Goal: Task Accomplishment & Management: Complete application form

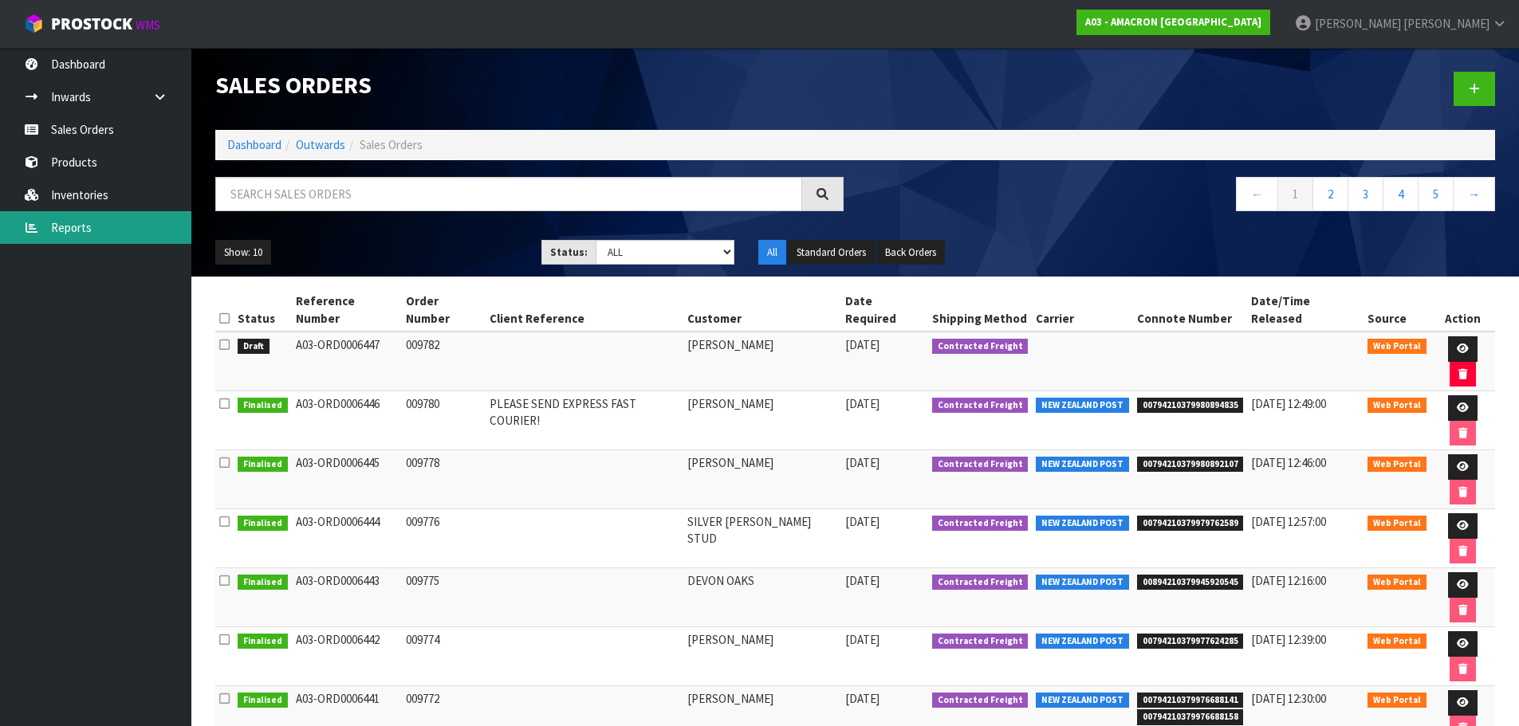
click at [45, 230] on link "Reports" at bounding box center [95, 227] width 191 height 33
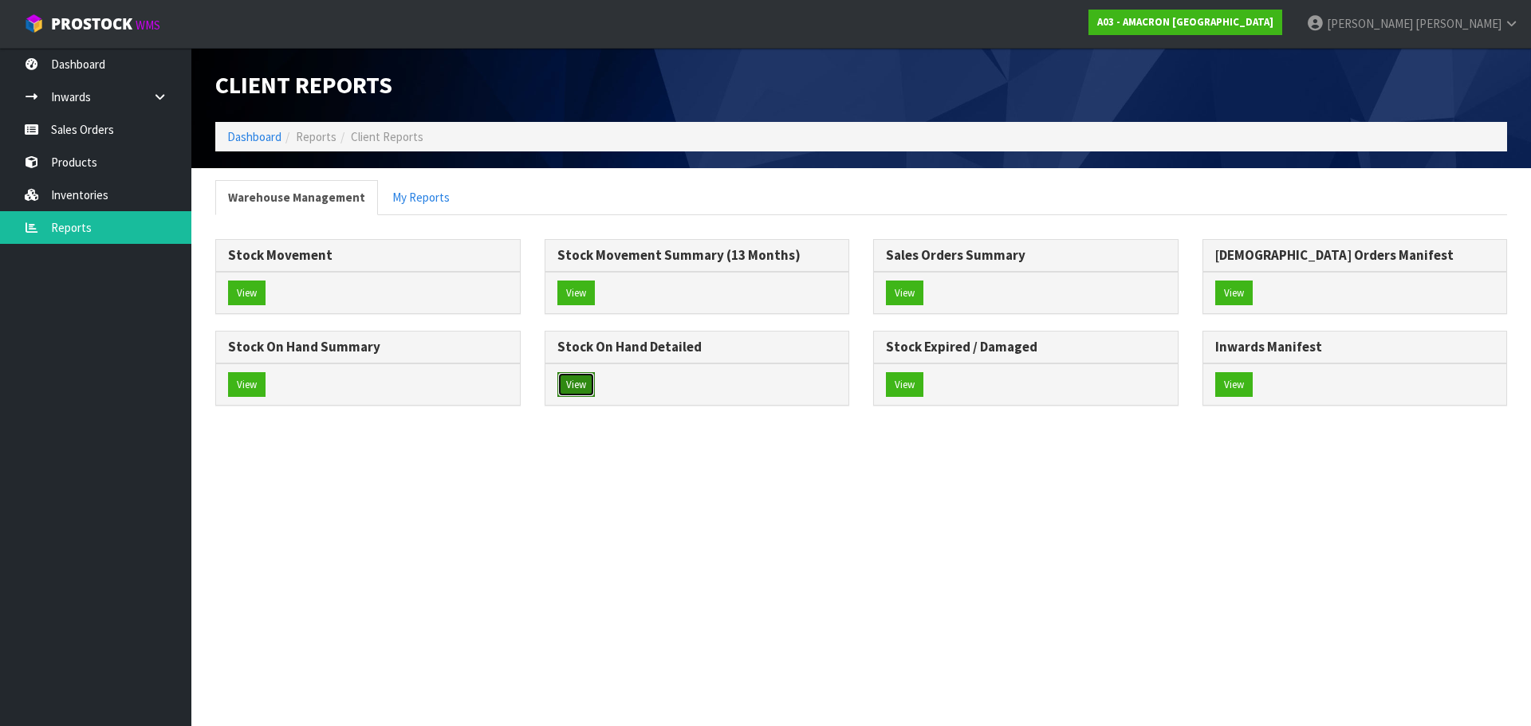
click at [591, 393] on button "View" at bounding box center [575, 385] width 37 height 26
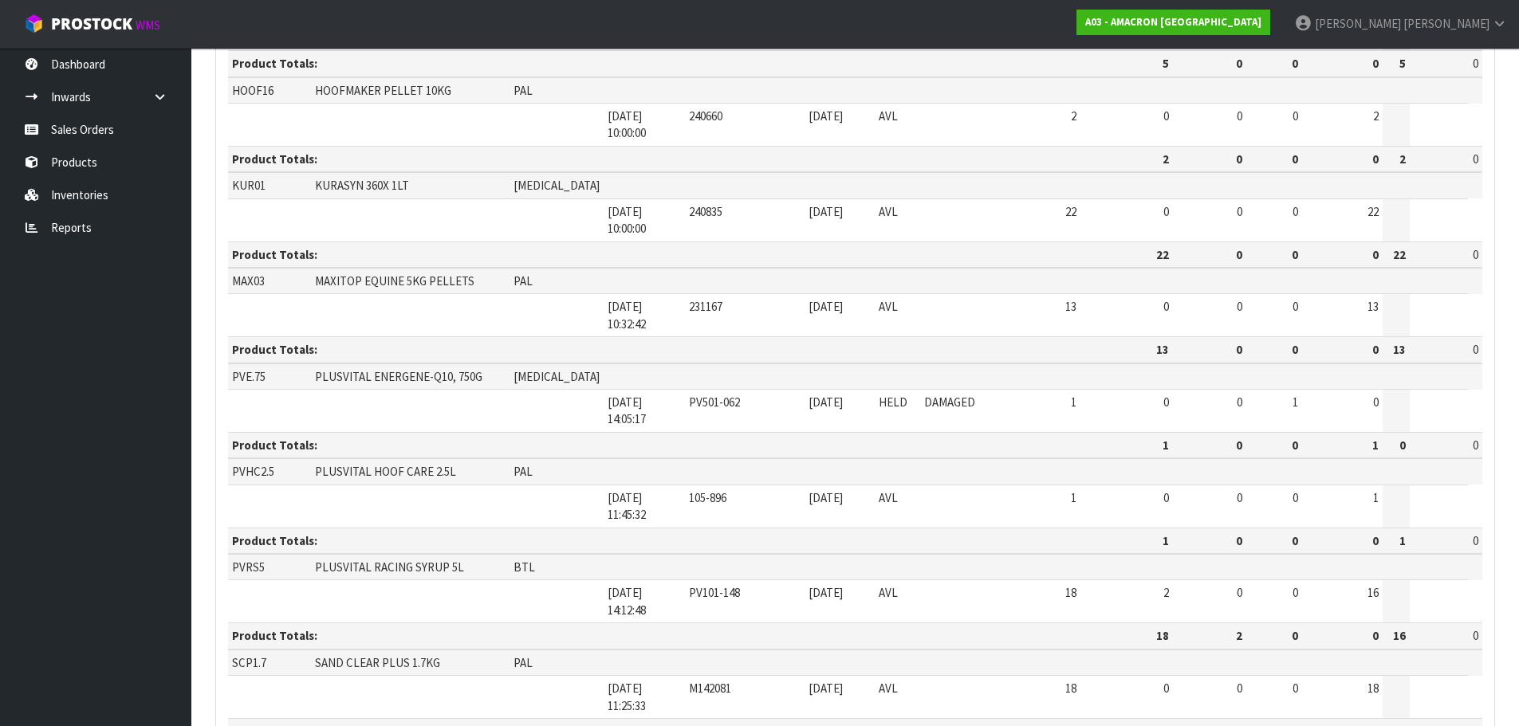
scroll to position [584, 0]
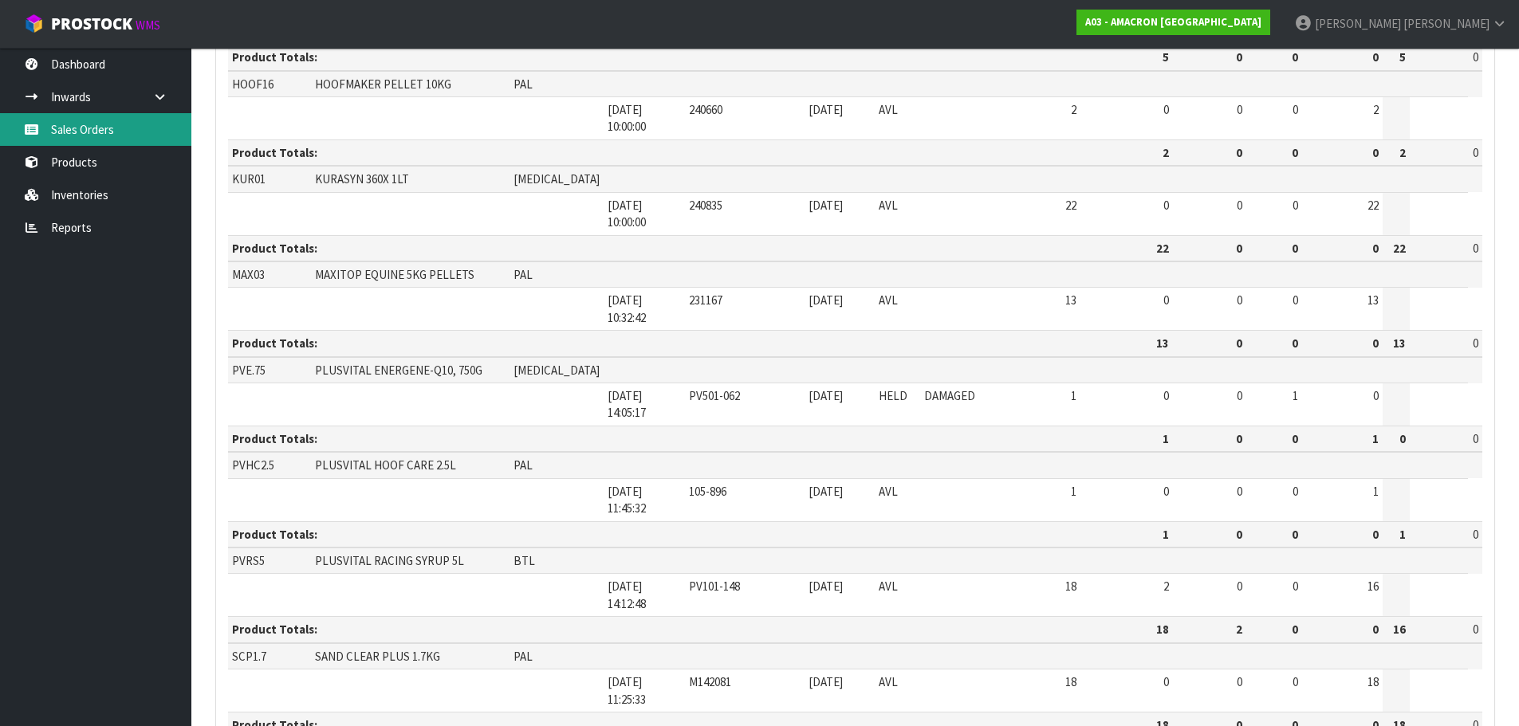
click at [106, 131] on link "Sales Orders" at bounding box center [95, 129] width 191 height 33
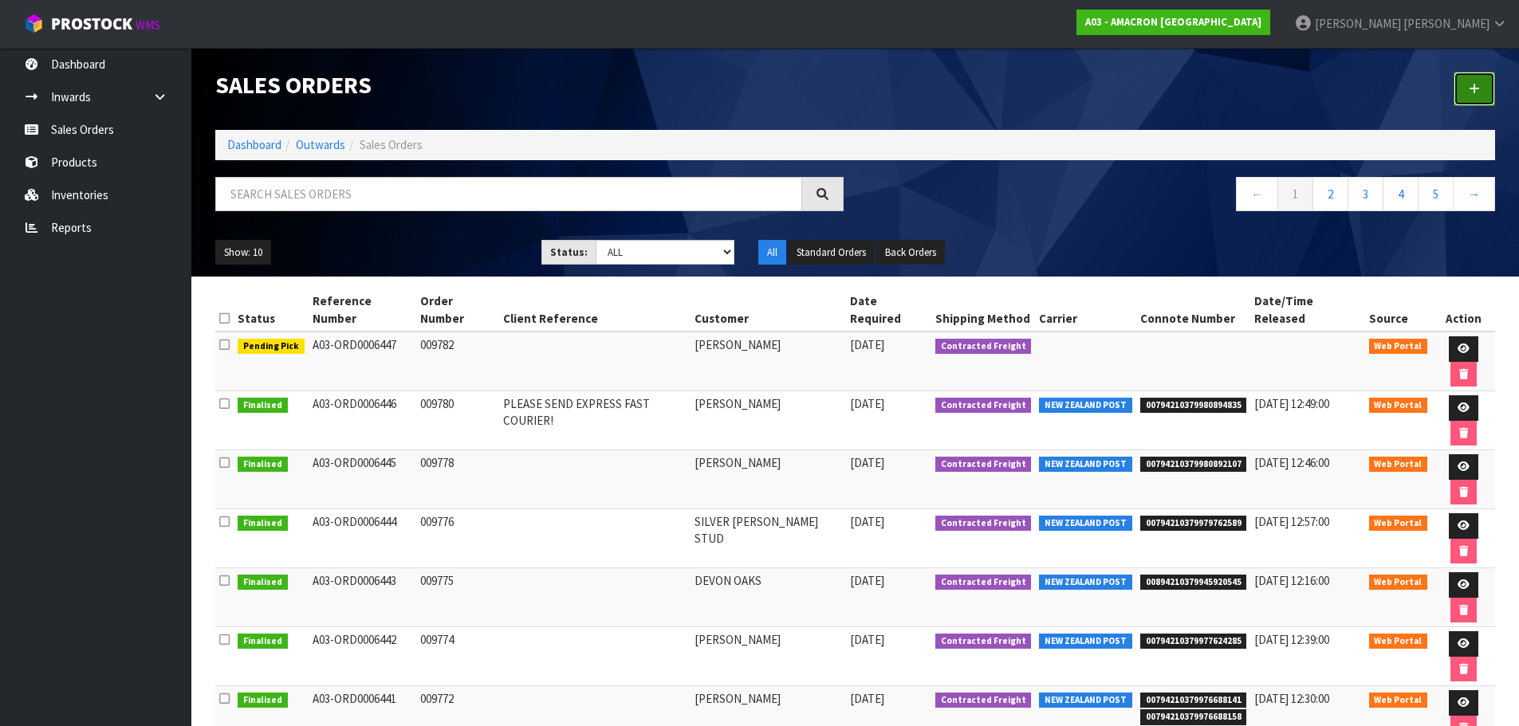
click at [1472, 91] on icon at bounding box center [1473, 89] width 11 height 12
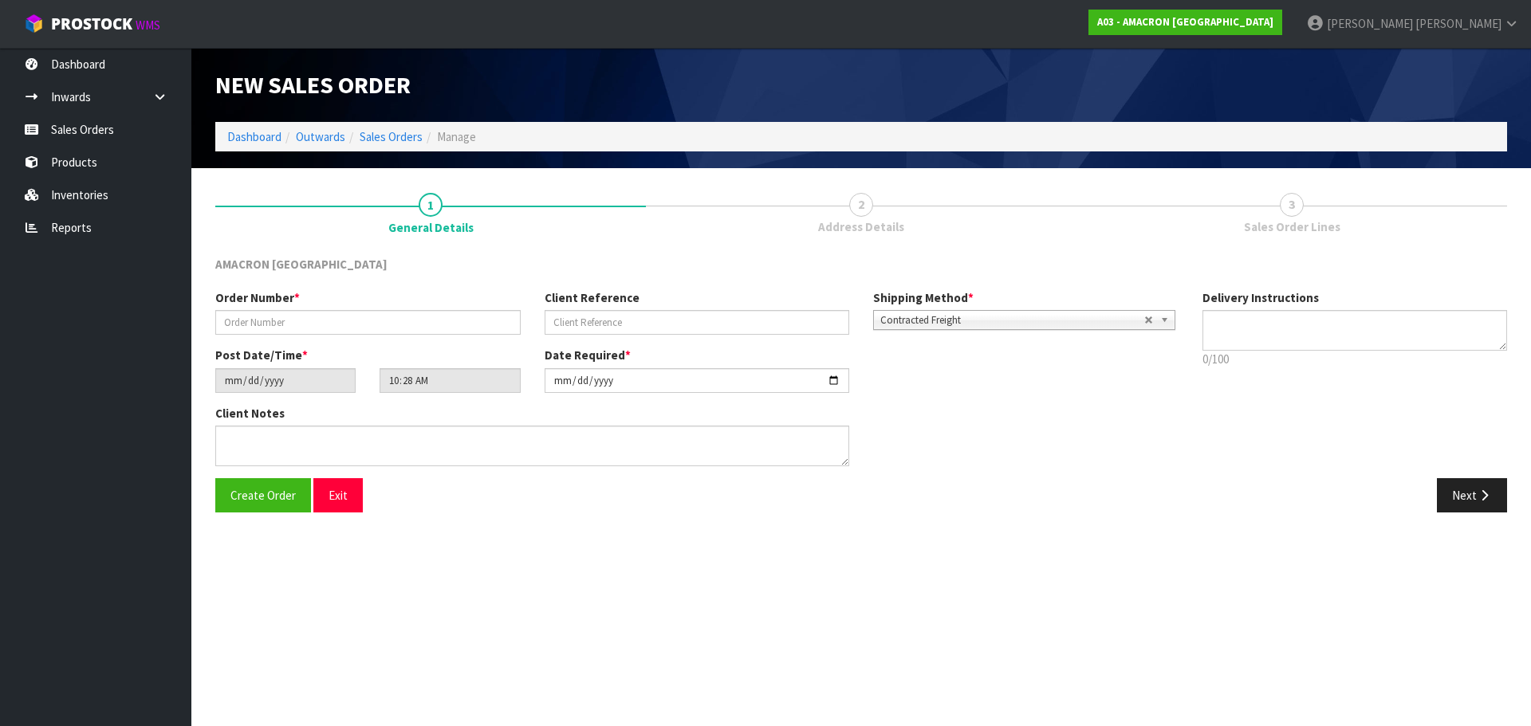
click at [365, 300] on div "Order Number *" at bounding box center [367, 311] width 329 height 45
click at [353, 326] on input "text" at bounding box center [367, 322] width 305 height 25
type input "009784"
drag, startPoint x: 1484, startPoint y: 495, endPoint x: 1447, endPoint y: 555, distance: 70.6
click at [1485, 497] on icon "button" at bounding box center [1483, 495] width 15 height 12
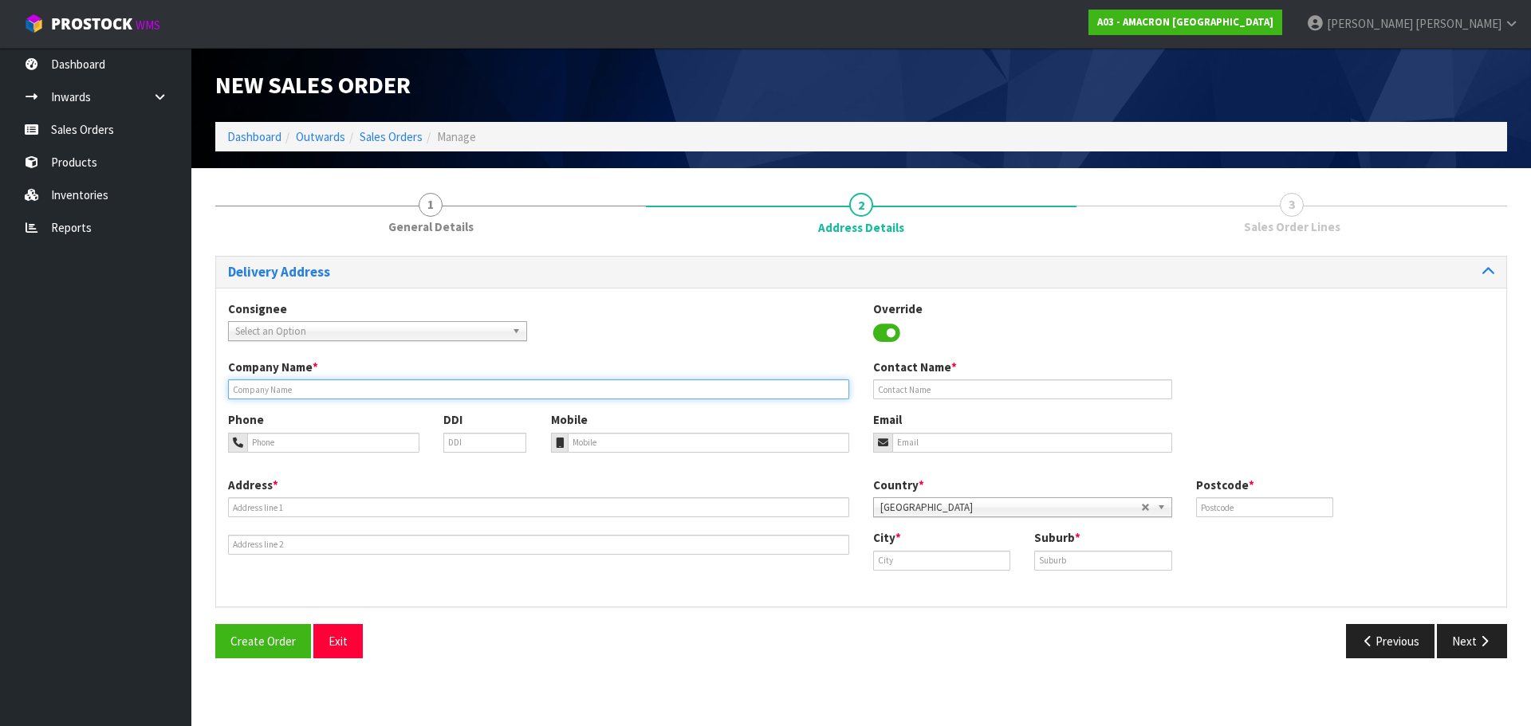
click at [356, 390] on input "text" at bounding box center [538, 389] width 621 height 20
click at [391, 406] on div "Company Name * Contact Name *" at bounding box center [861, 385] width 1290 height 53
click at [284, 388] on input "text" at bounding box center [538, 389] width 621 height 20
paste input "[PERSON_NAME]"
type input "[PERSON_NAME]"
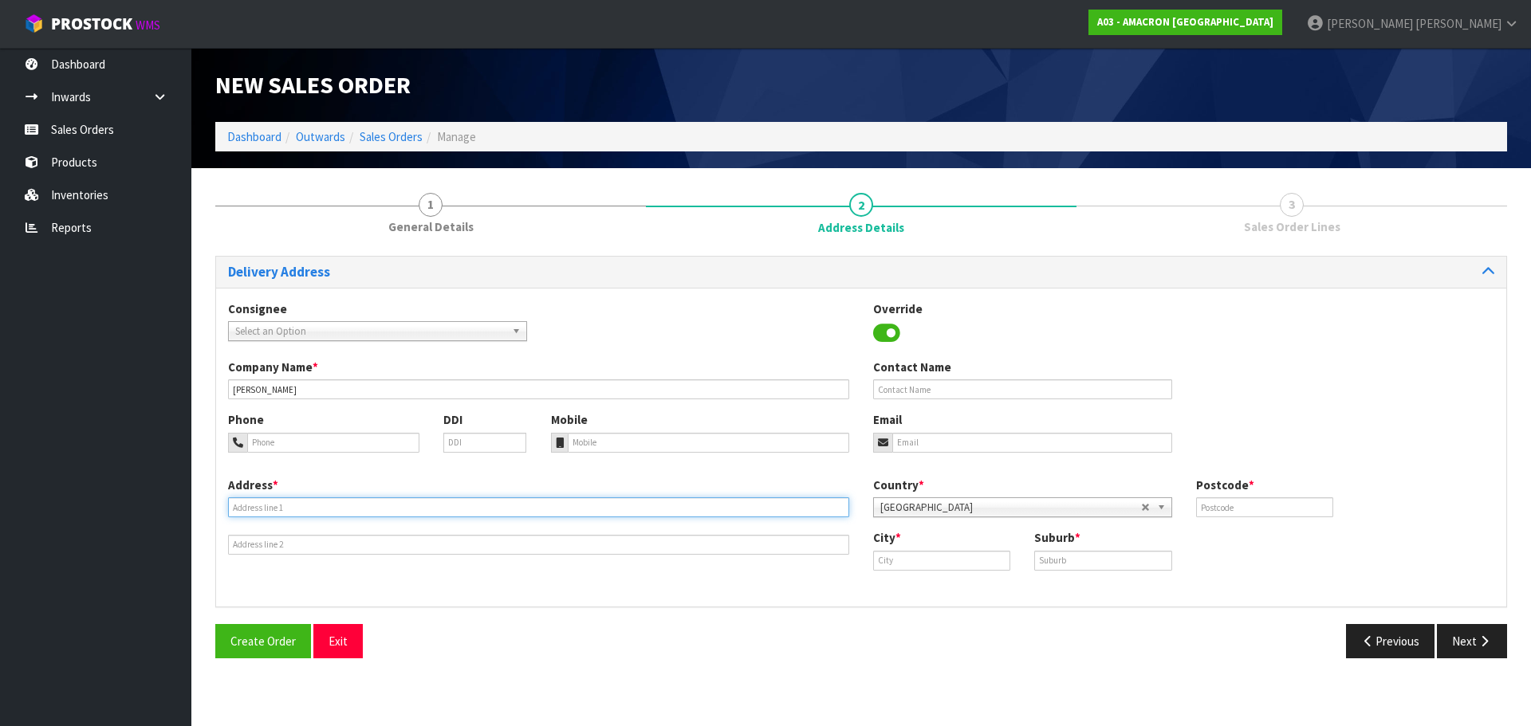
click at [318, 507] on input "text" at bounding box center [538, 507] width 621 height 20
paste input "[STREET_ADDRESS]"
type input "[STREET_ADDRESS]"
click at [918, 552] on input "text" at bounding box center [941, 561] width 137 height 20
paste input "Timaru"
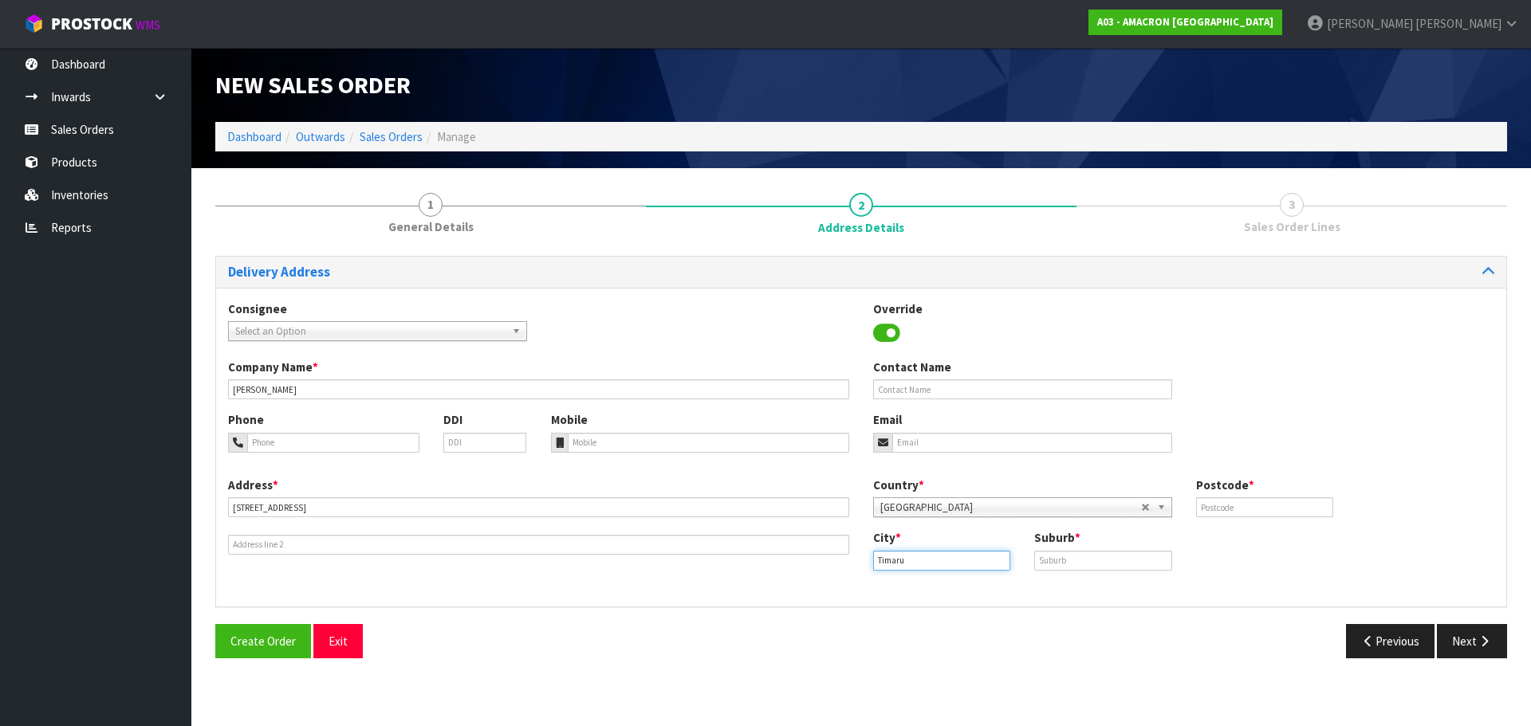
type input "Timaru"
click at [1096, 560] on input "text" at bounding box center [1102, 561] width 137 height 20
paste input "TIMARU"
type input "TIMARU"
click at [1277, 516] on input "text" at bounding box center [1264, 507] width 137 height 20
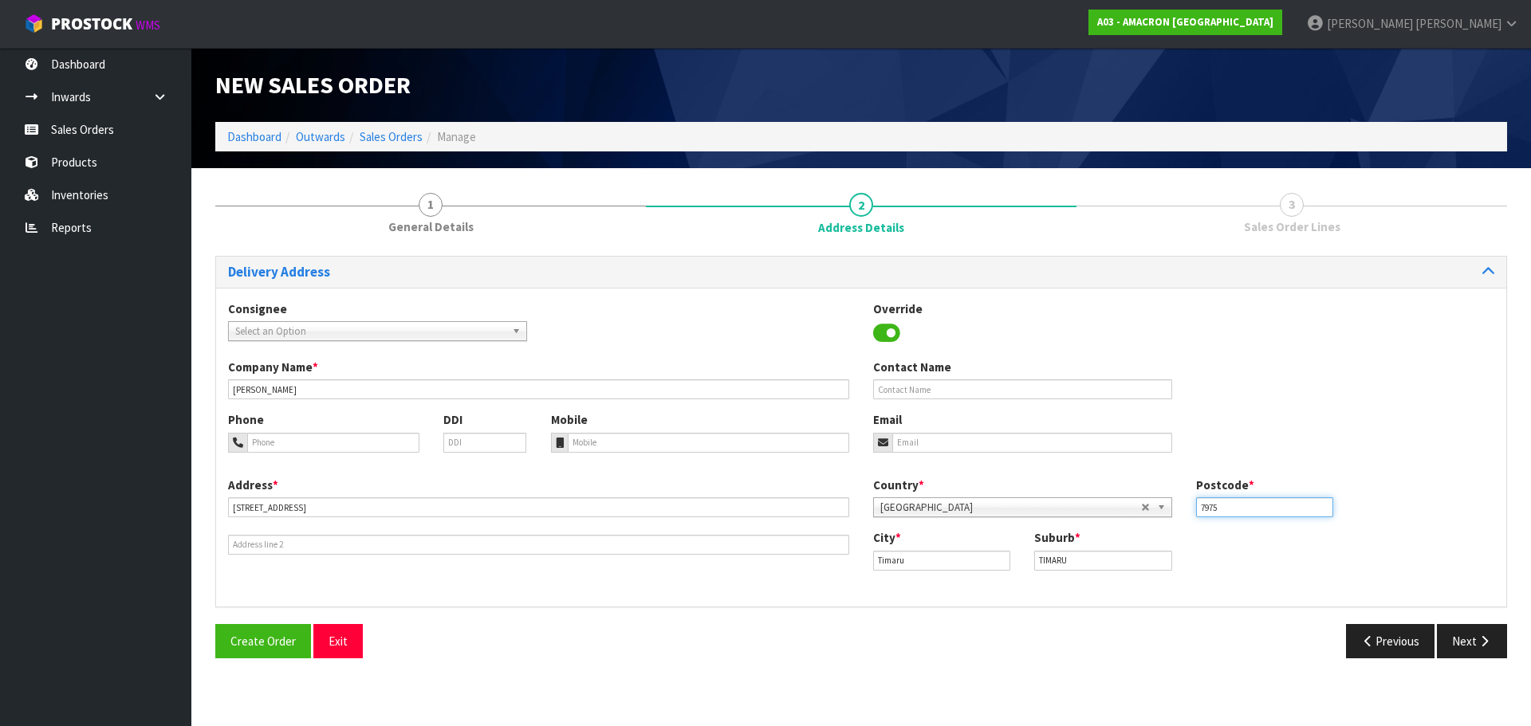
type input "7975"
drag, startPoint x: 325, startPoint y: 430, endPoint x: 357, endPoint y: 433, distance: 32.0
click at [326, 430] on div "Phone" at bounding box center [323, 431] width 215 height 41
click at [383, 448] on input "tel" at bounding box center [333, 443] width 172 height 20
paste input "+ [PHONE_NUMBER]"
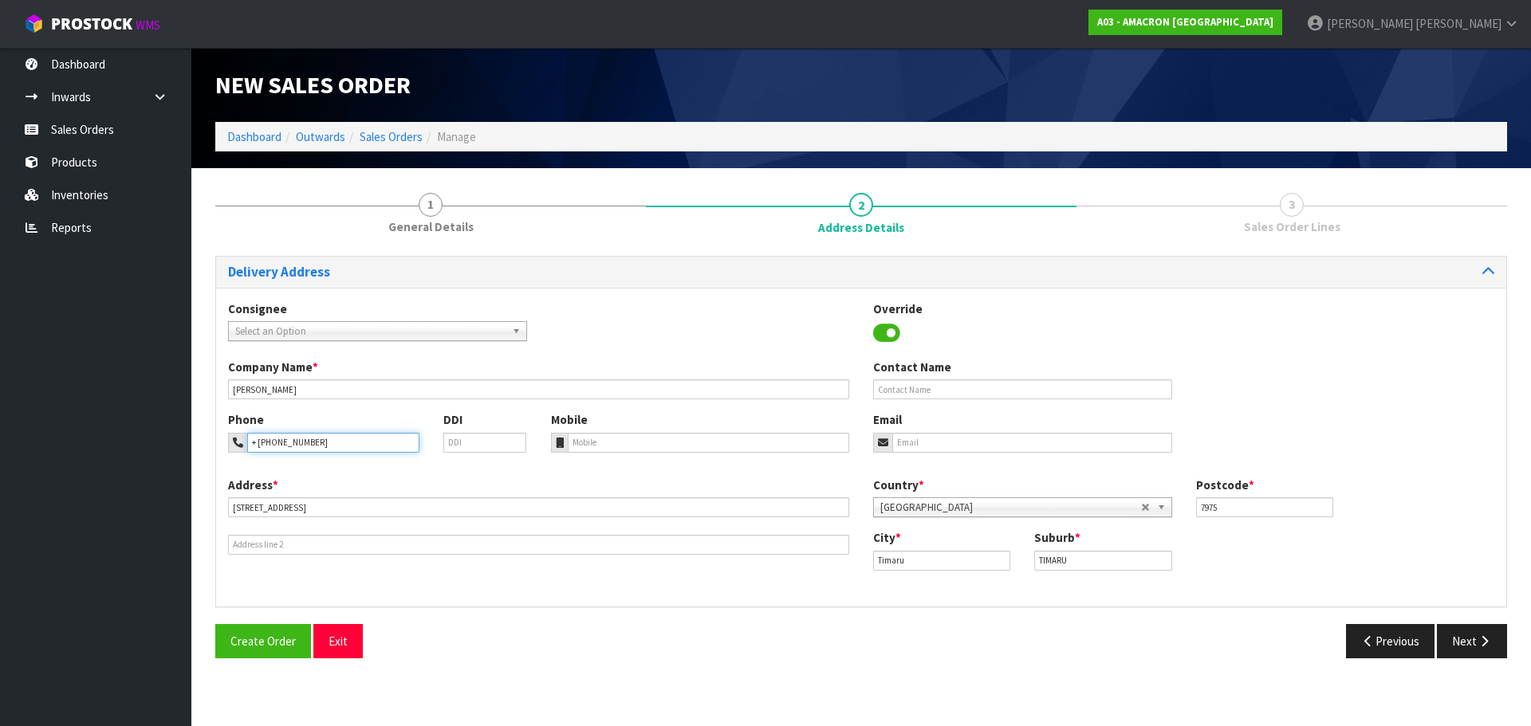
type input "+ [PHONE_NUMBER]"
click at [639, 449] on input "tel" at bounding box center [709, 443] width 282 height 20
paste input "+ [PHONE_NUMBER]"
type input "+ [PHONE_NUMBER]"
click at [1483, 645] on icon "button" at bounding box center [1483, 641] width 15 height 12
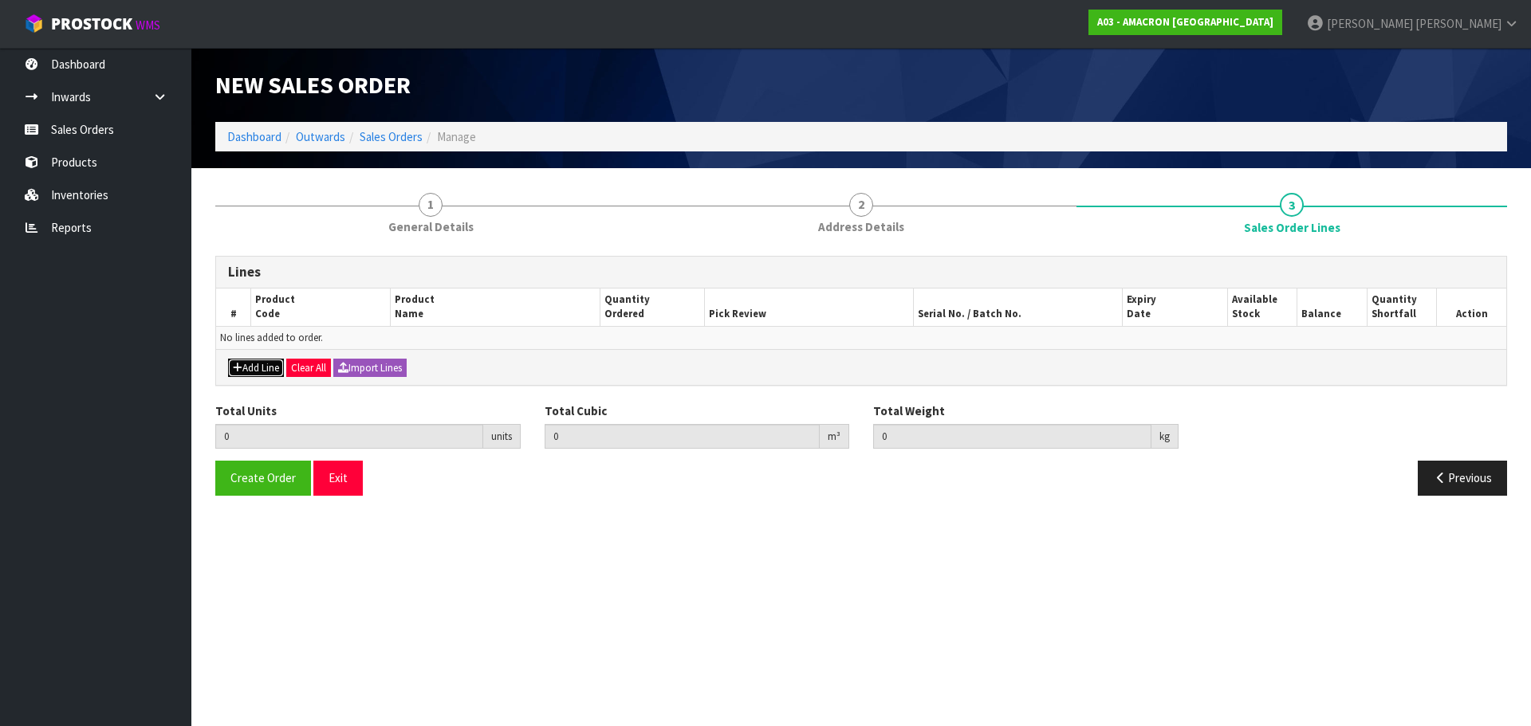
click at [261, 364] on button "Add Line" at bounding box center [256, 368] width 56 height 19
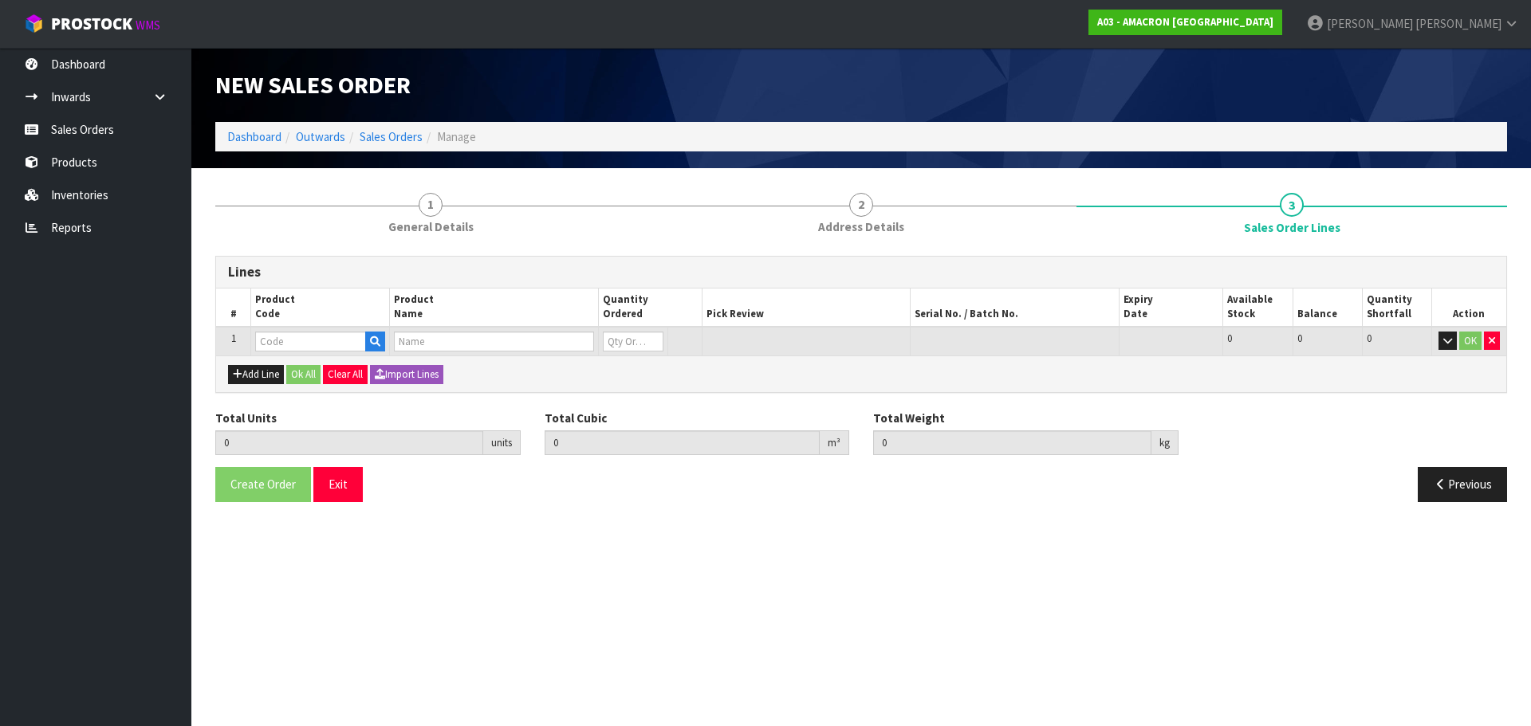
click at [266, 352] on td at bounding box center [320, 341] width 139 height 29
click at [270, 348] on input "text" at bounding box center [310, 342] width 111 height 20
type input "PVRS"
click at [309, 384] on ul "PVRS 5" at bounding box center [319, 368] width 128 height 31
click at [301, 336] on input "text" at bounding box center [310, 342] width 111 height 20
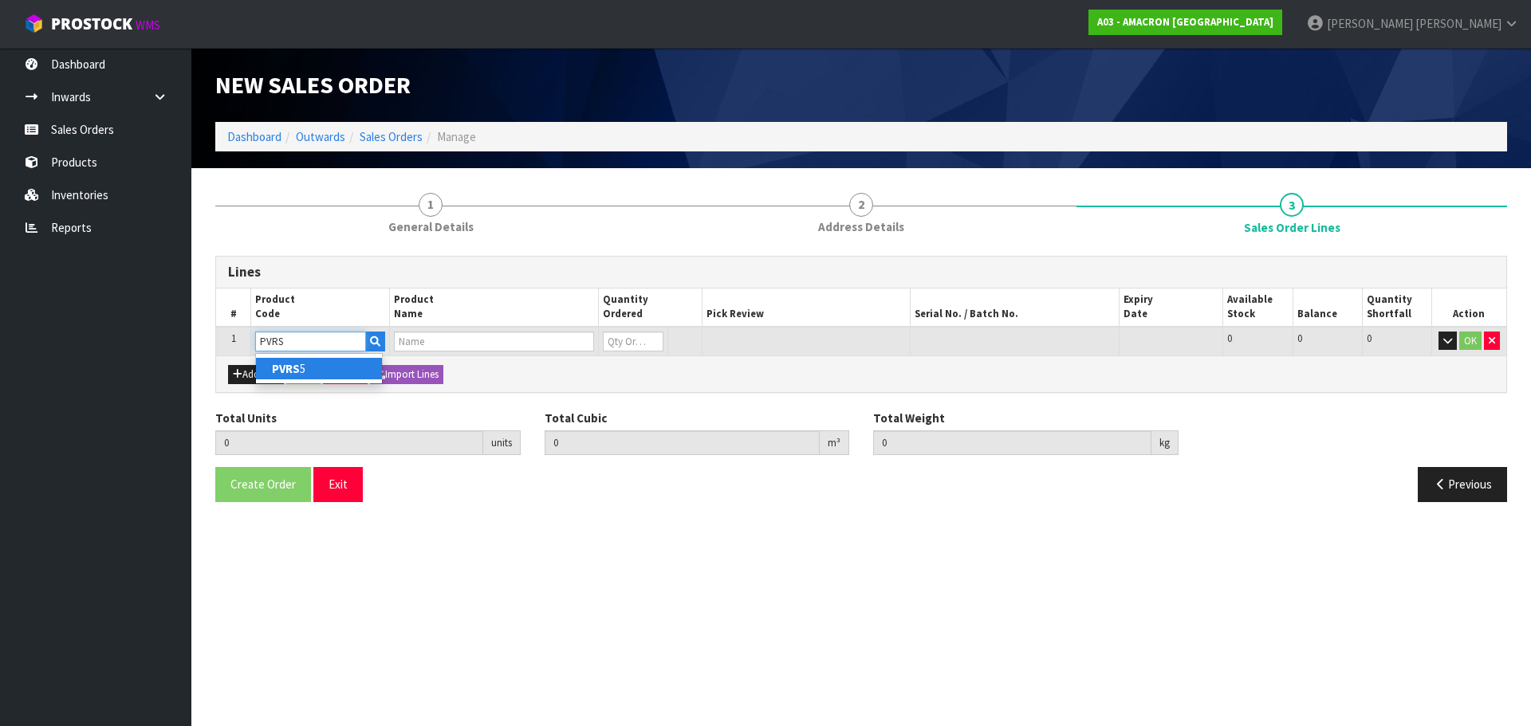
type input "PVRS"
click at [327, 363] on link "PVRS 5" at bounding box center [319, 369] width 126 height 22
type input "PVRS5"
type input "0.000000"
type input "0.000"
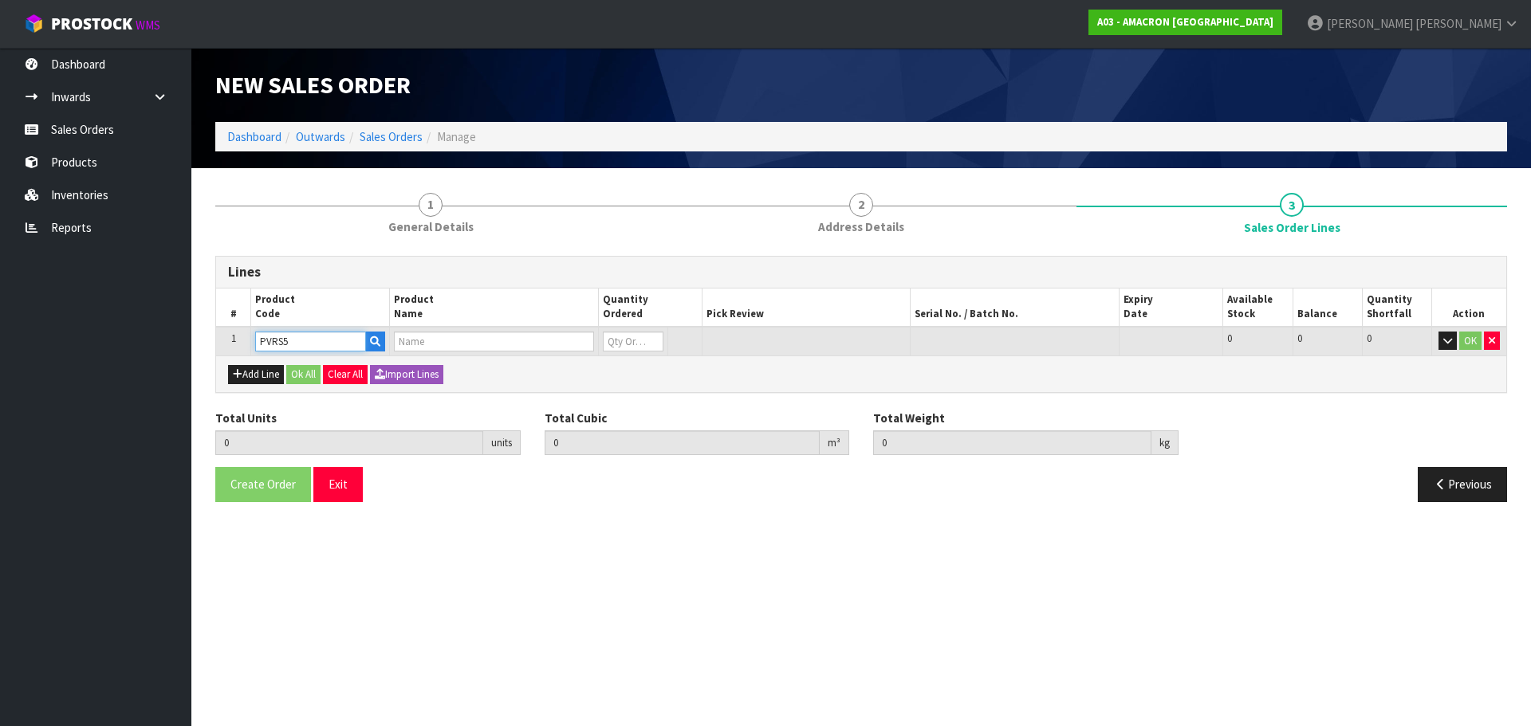
type input "PLUSVITAL RACING SYRUP 5L"
type input "0"
click at [614, 345] on input "0" at bounding box center [633, 342] width 61 height 20
type input "0"
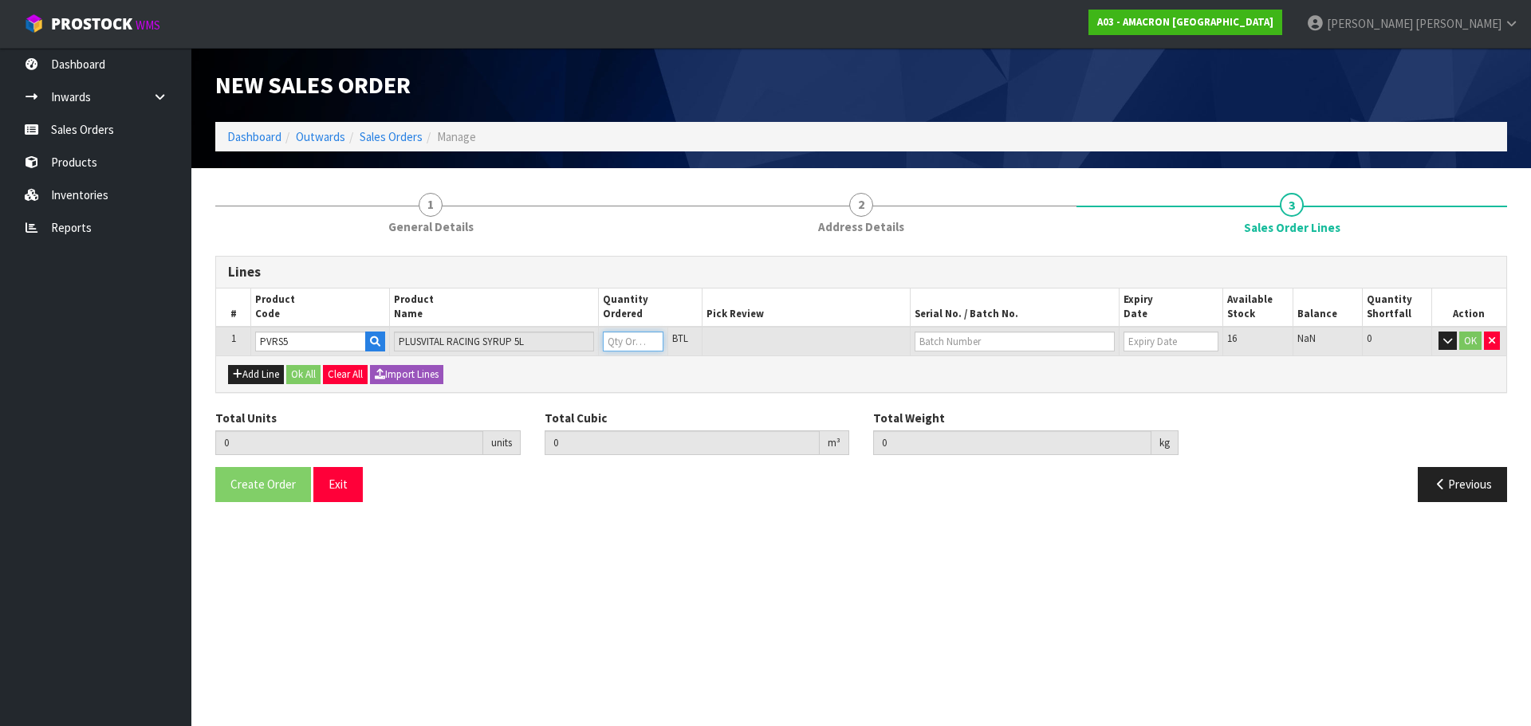
type input "2"
type input "0.01914"
type input "13"
type input "2"
click at [1473, 347] on button "OK" at bounding box center [1470, 341] width 22 height 19
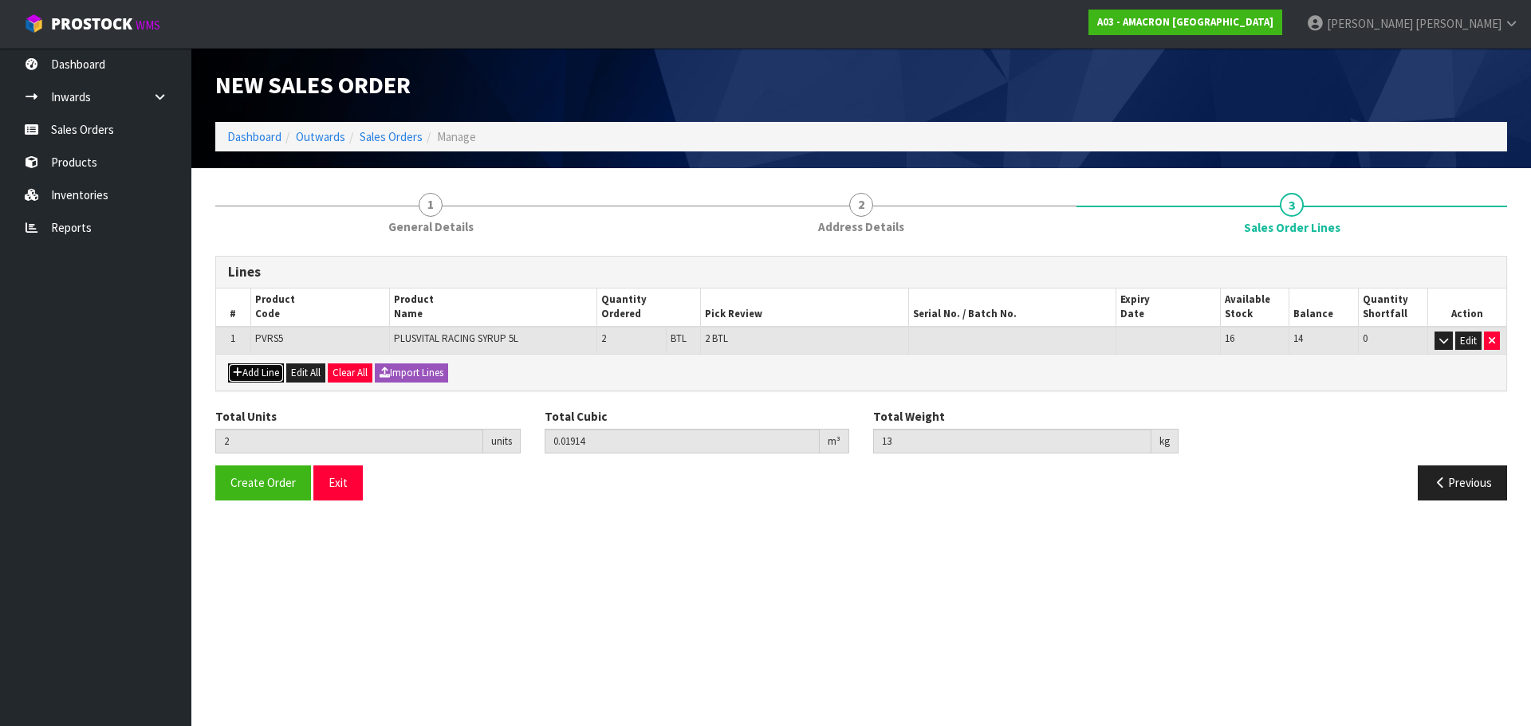
click at [274, 374] on button "Add Line" at bounding box center [256, 372] width 56 height 19
type input "0"
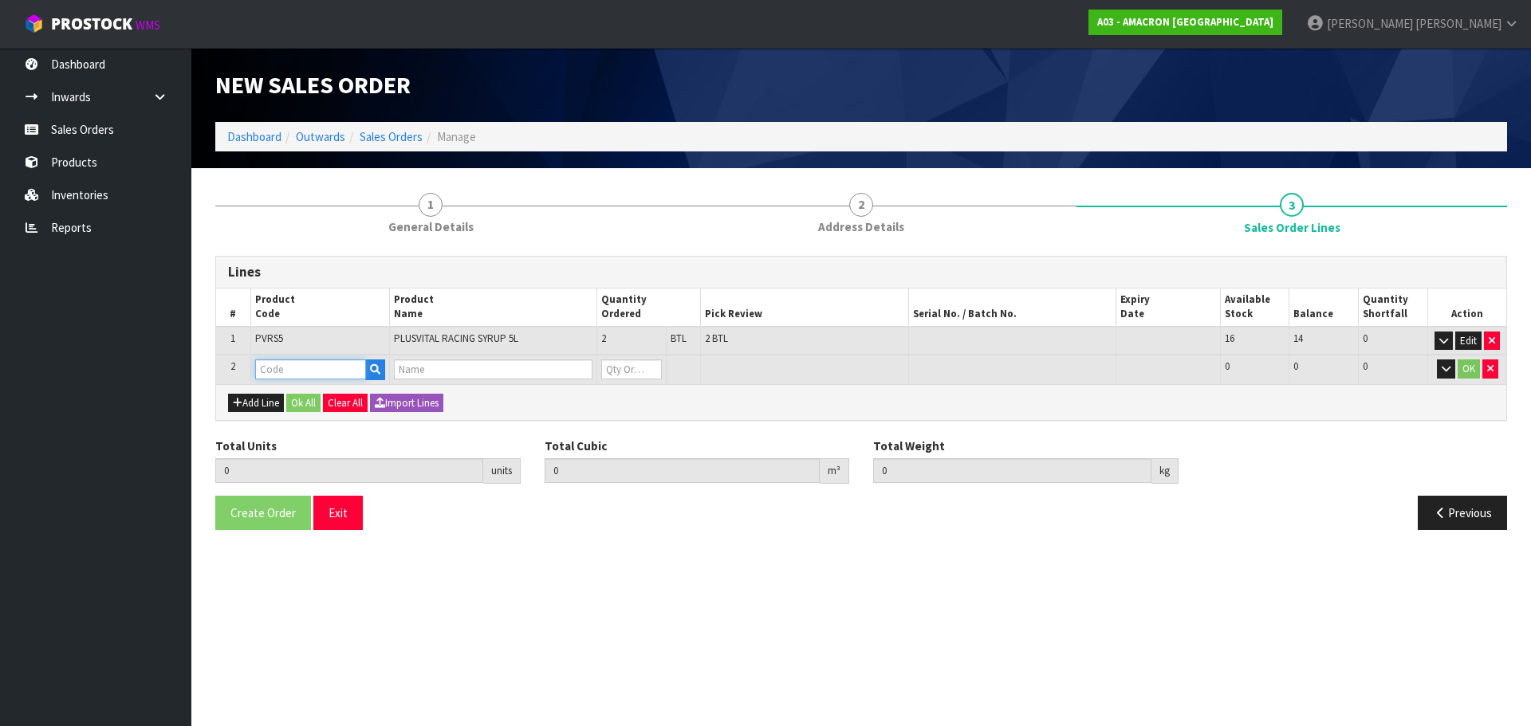
click at [274, 371] on input "text" at bounding box center [310, 370] width 111 height 20
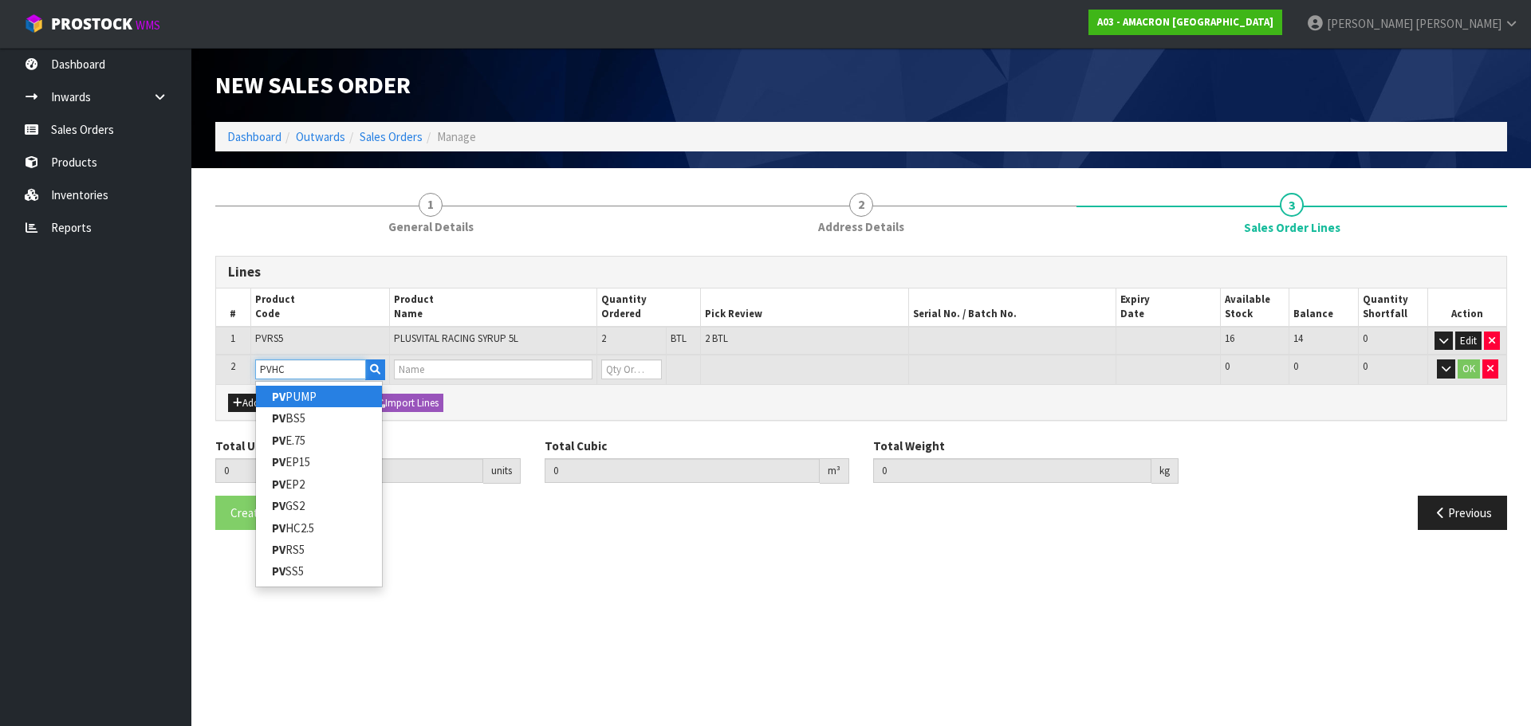
type input "PV PUMP"
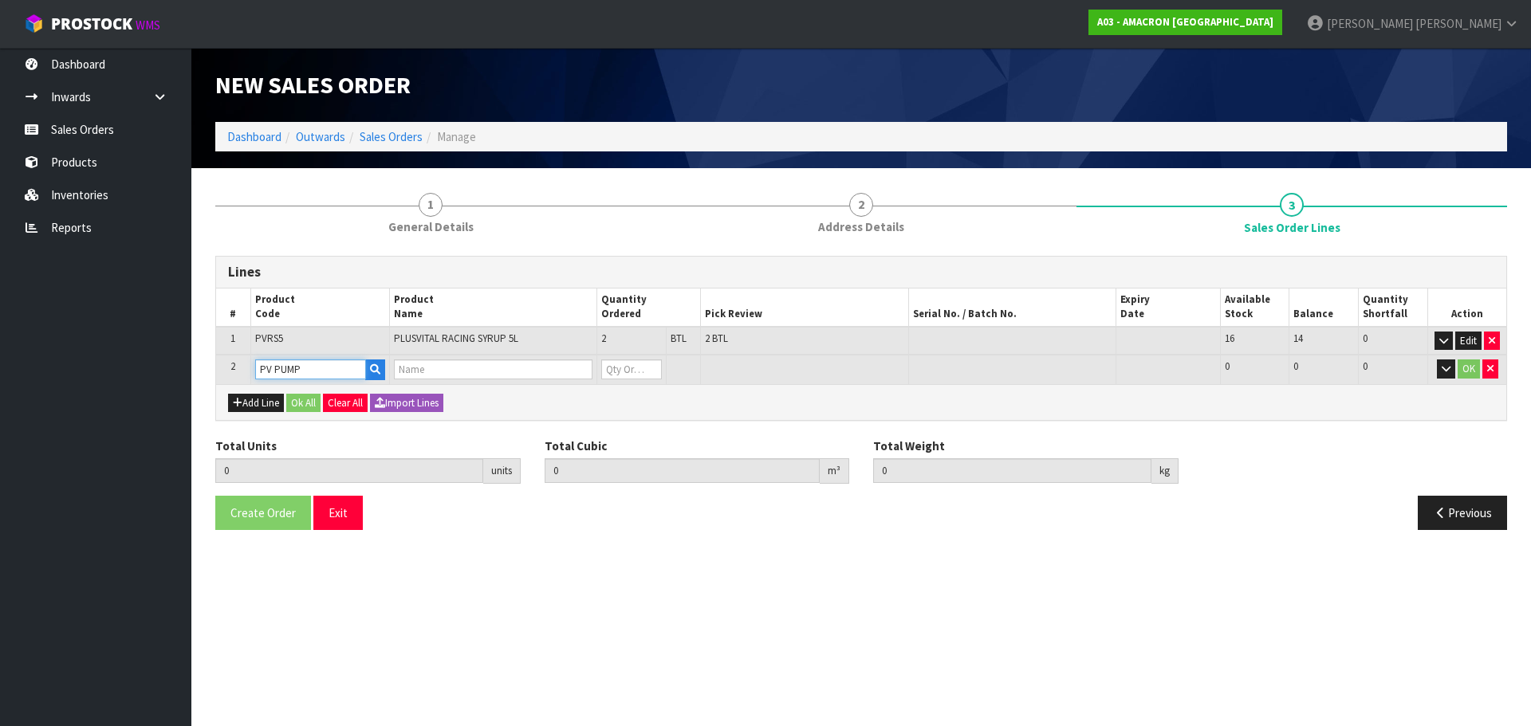
type input "2"
type input "0.01914"
type input "13"
type input "PLUSVITAL PUMP"
type input "0"
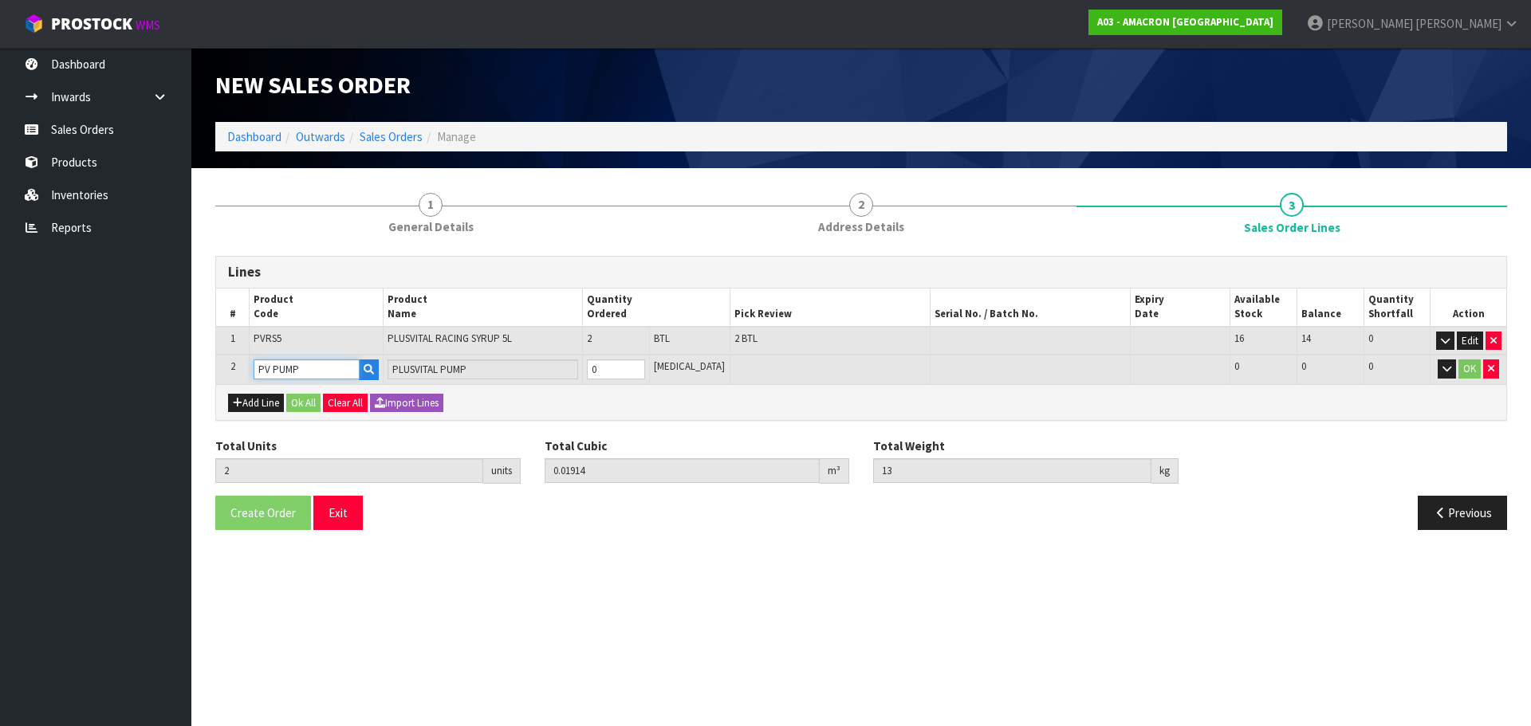
drag, startPoint x: 314, startPoint y: 368, endPoint x: 206, endPoint y: 362, distance: 108.6
click at [206, 362] on div "1 General Details 2 Address Details 3 Sales Order Lines Lines # Product Code Pr…" at bounding box center [860, 361] width 1315 height 362
type input "PVHC"
type input "0"
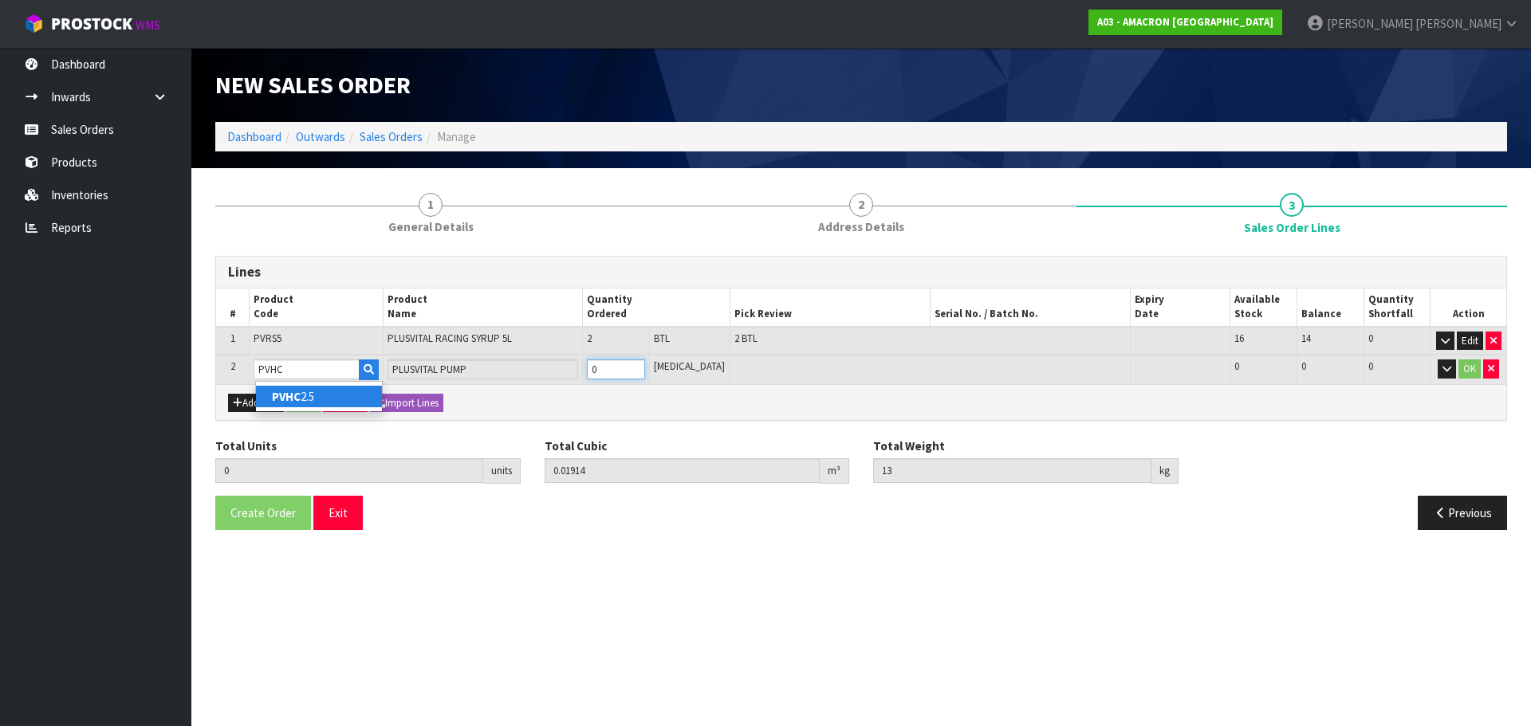
type input "0"
click at [626, 369] on input "number" at bounding box center [616, 370] width 58 height 20
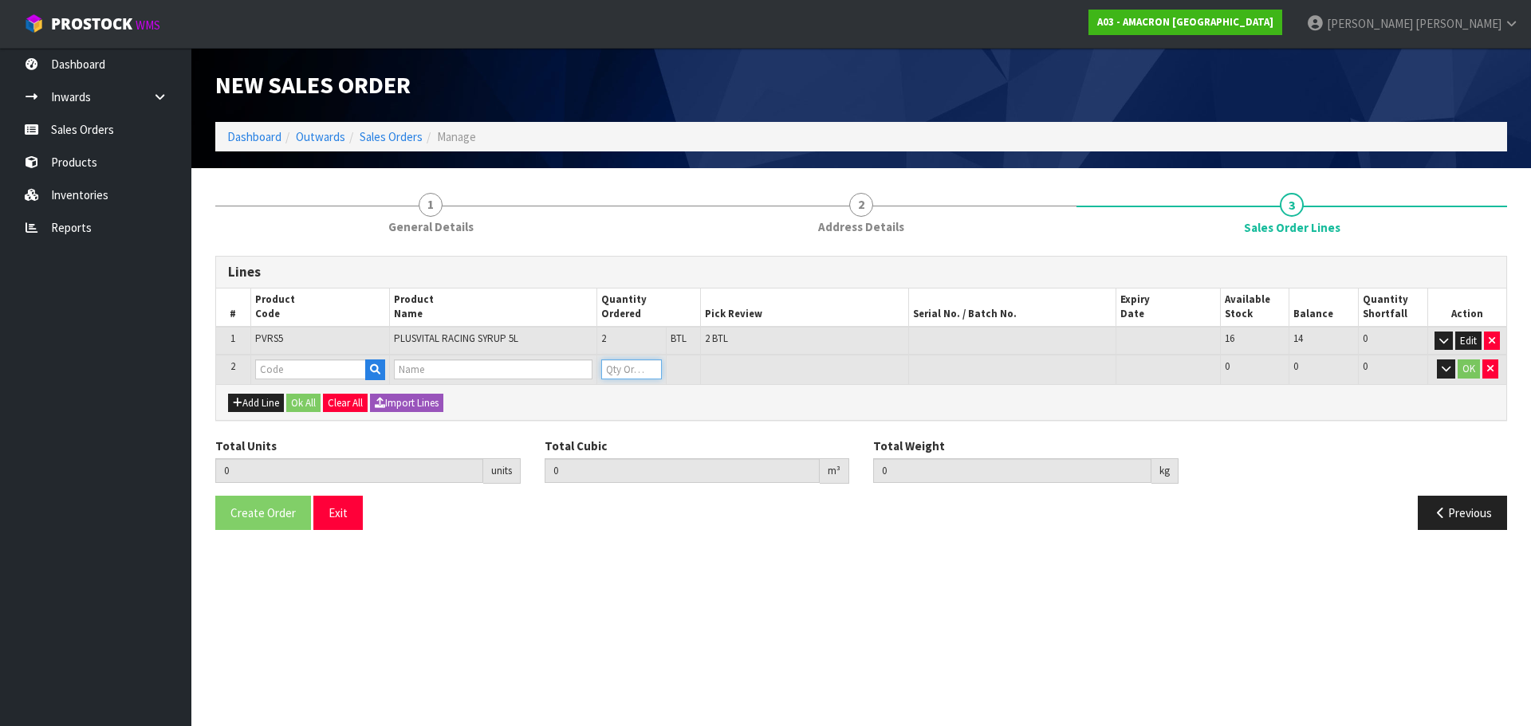
type input "3"
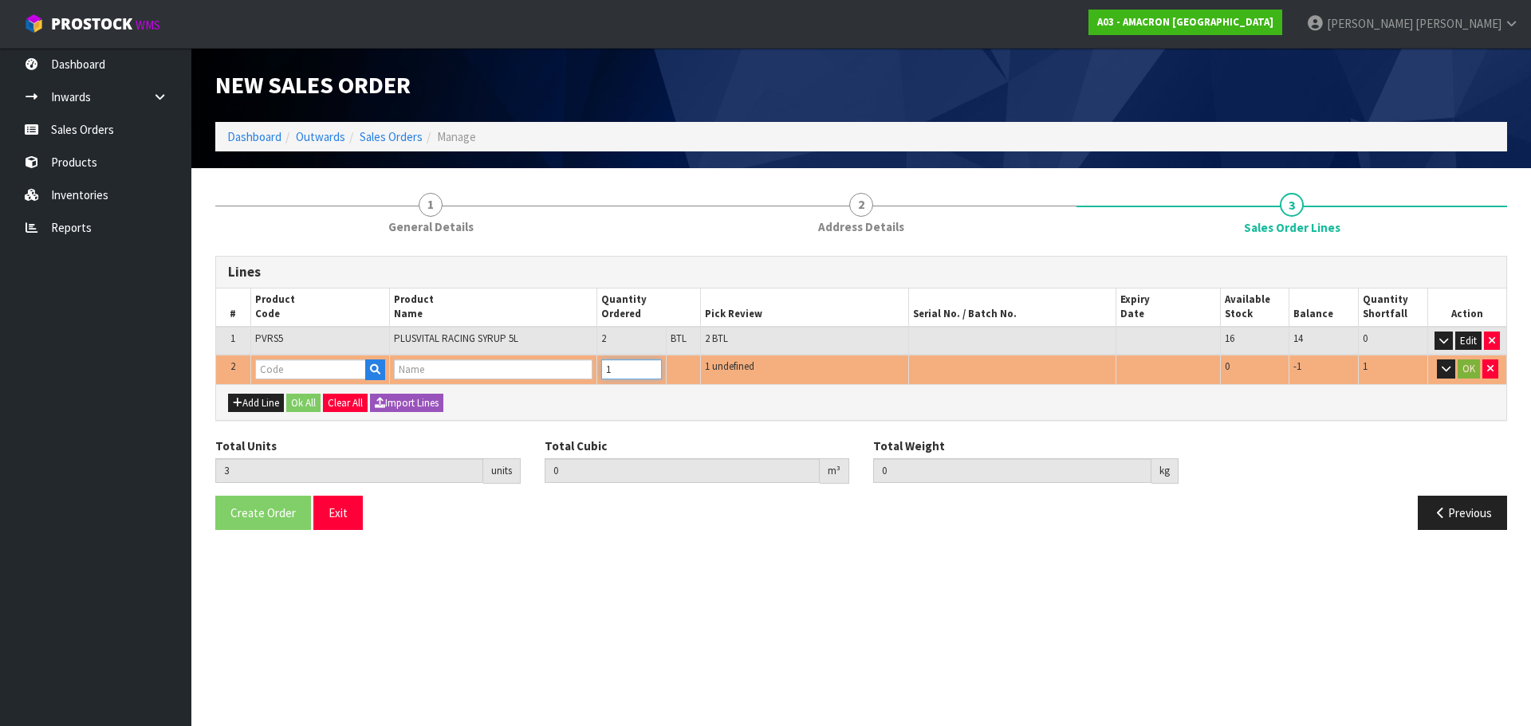
type input "1"
click at [1491, 371] on icon "button" at bounding box center [1490, 368] width 6 height 10
type input "2"
type input "0.01914"
type input "13"
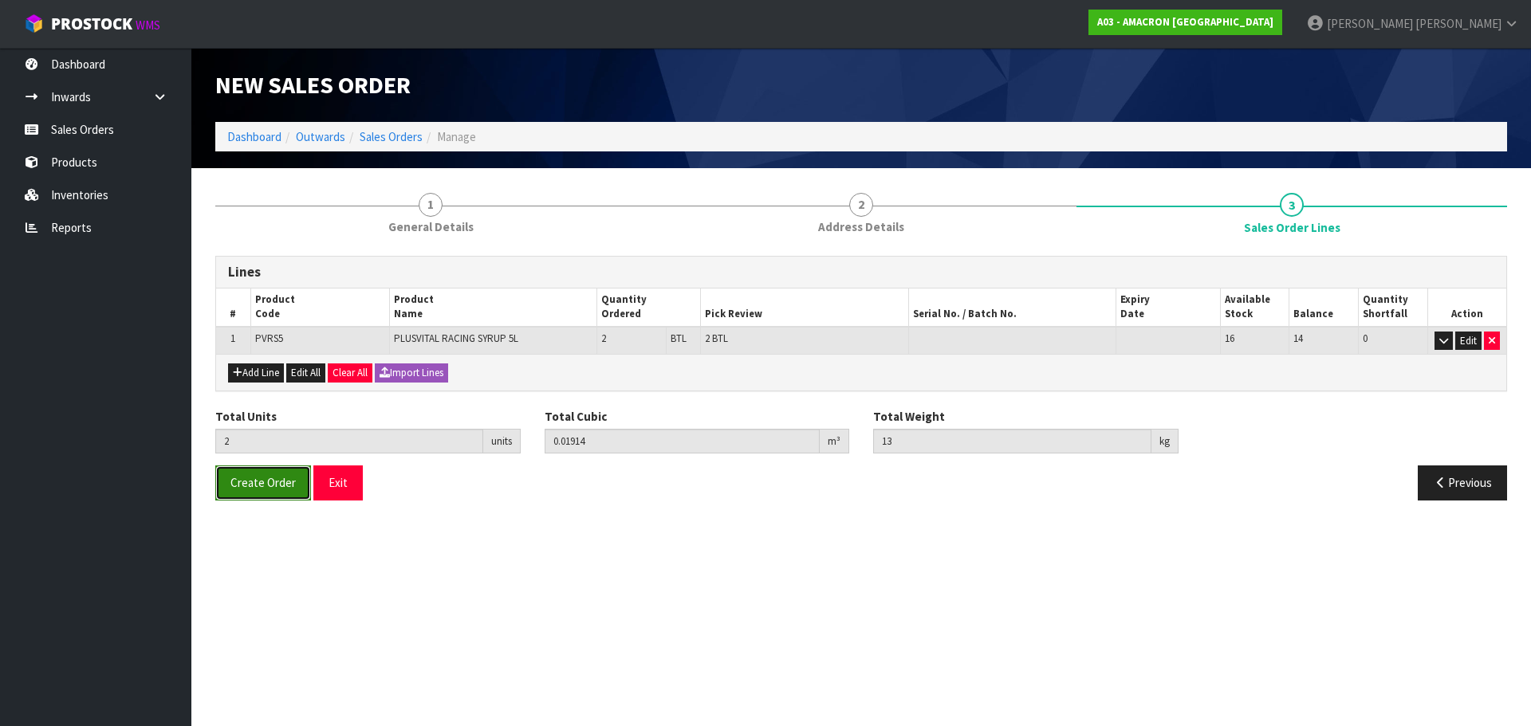
click at [289, 485] on span "Create Order" at bounding box center [262, 482] width 65 height 15
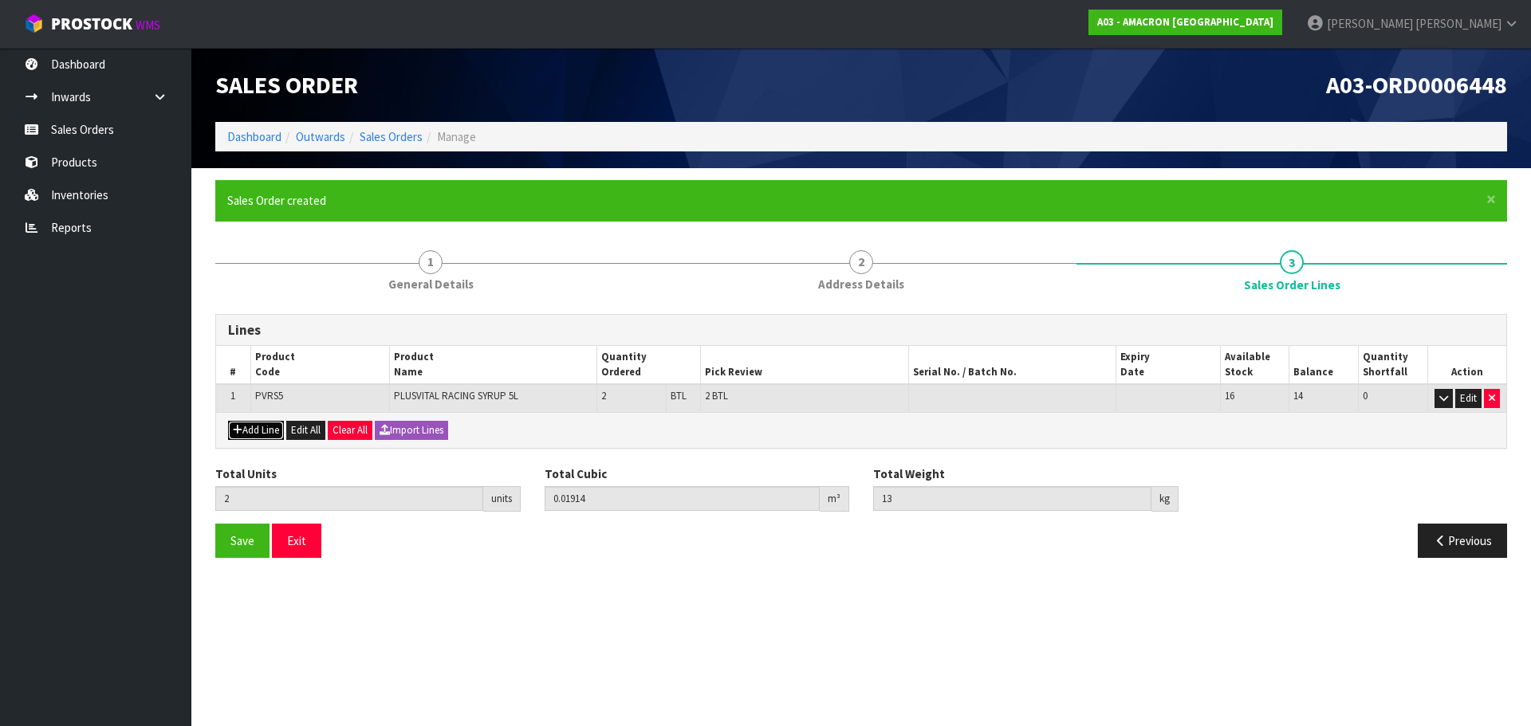
click at [246, 426] on button "Add Line" at bounding box center [256, 430] width 56 height 19
type input "0"
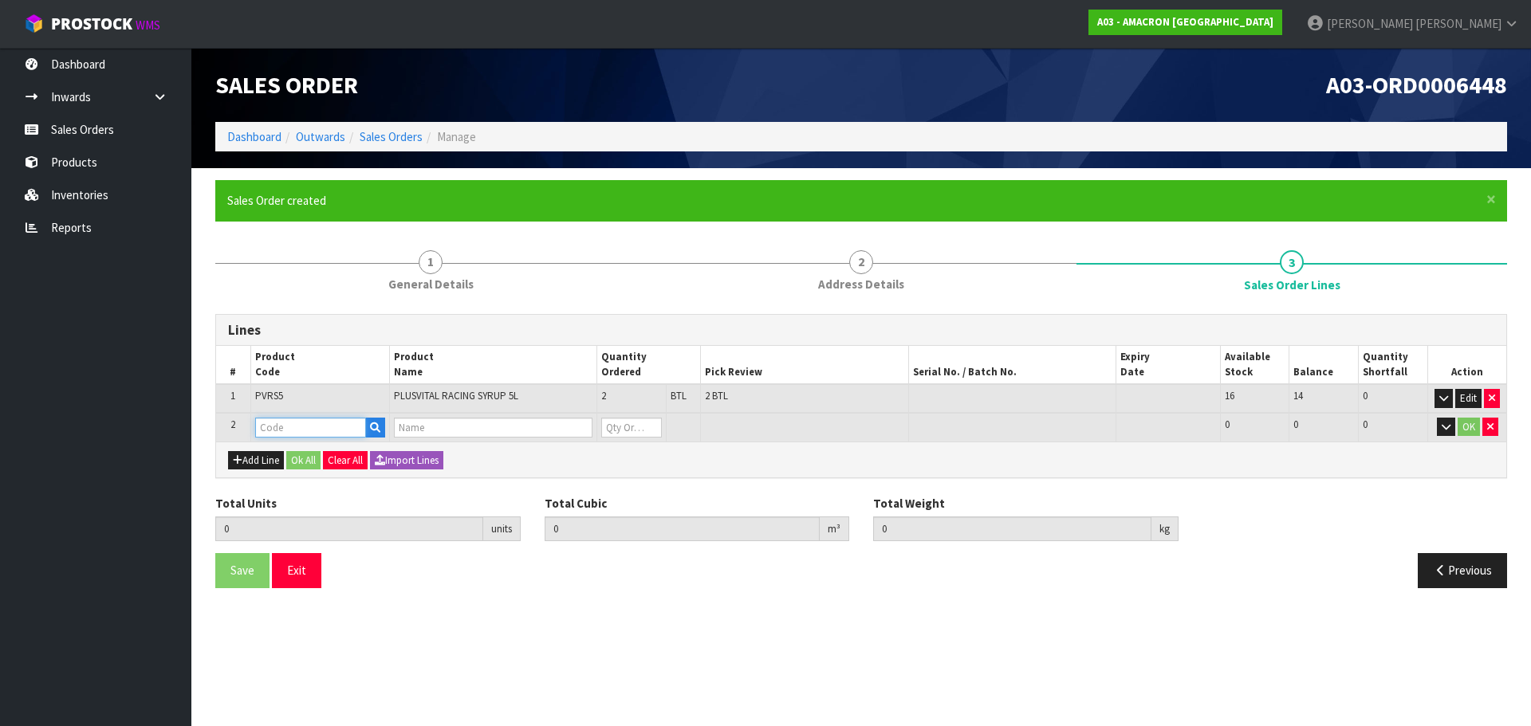
click at [292, 429] on input "text" at bounding box center [310, 428] width 111 height 20
click at [90, 124] on link "Sales Orders" at bounding box center [95, 129] width 191 height 33
